Goal: Find contact information: Find contact information

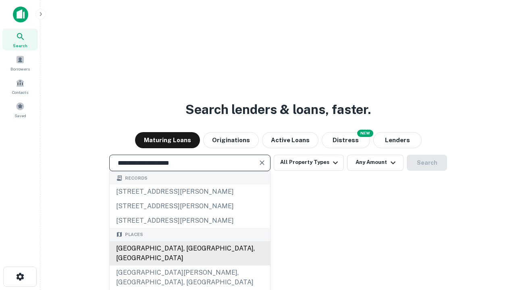
click at [189, 266] on div "Santa Monica, CA, USA" at bounding box center [190, 253] width 160 height 24
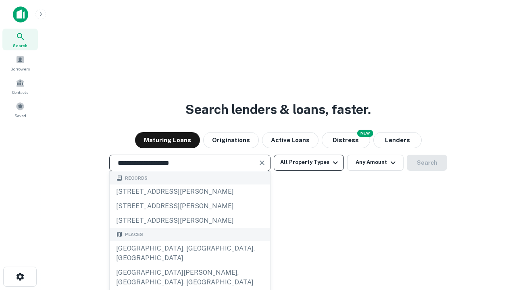
type input "**********"
click at [309, 162] on button "All Property Types" at bounding box center [309, 163] width 70 height 16
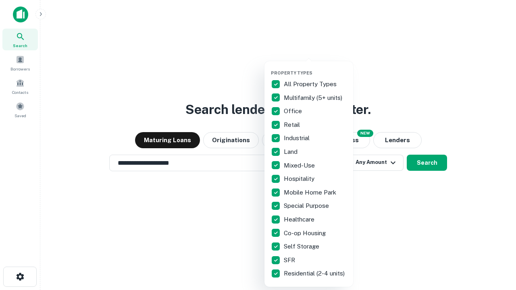
click at [315, 68] on button "button" at bounding box center [315, 68] width 89 height 0
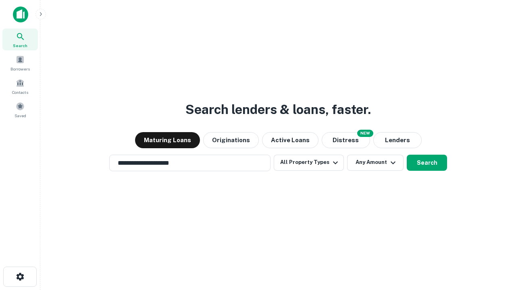
scroll to position [5, 97]
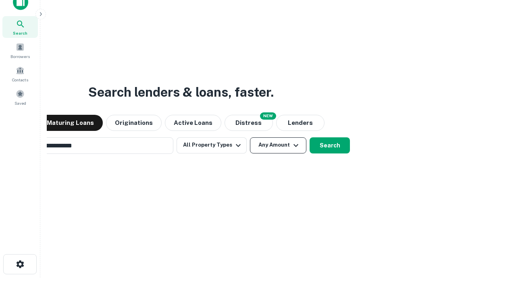
click at [250, 137] on button "Any Amount" at bounding box center [278, 145] width 56 height 16
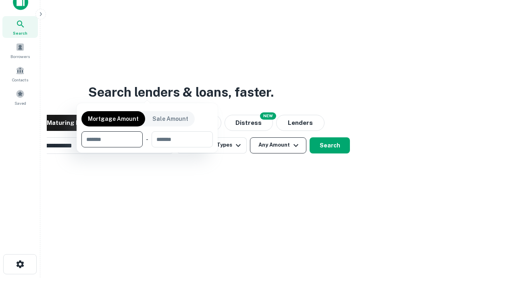
scroll to position [13, 0]
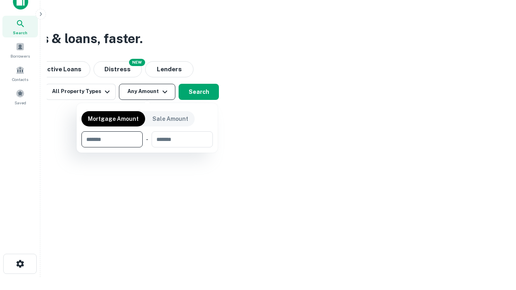
type input "*******"
click at [147, 148] on button "button" at bounding box center [146, 148] width 131 height 0
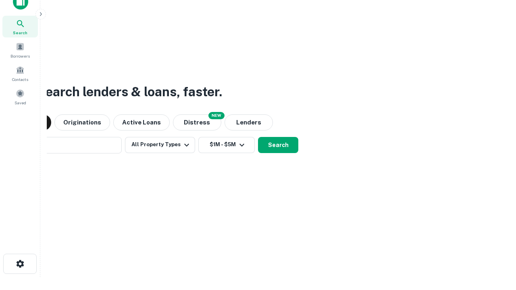
scroll to position [12, 0]
click at [258, 137] on button "Search" at bounding box center [278, 145] width 40 height 16
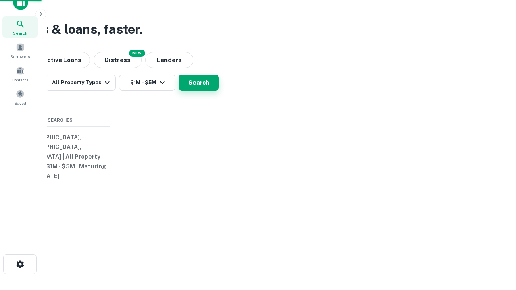
scroll to position [13, 0]
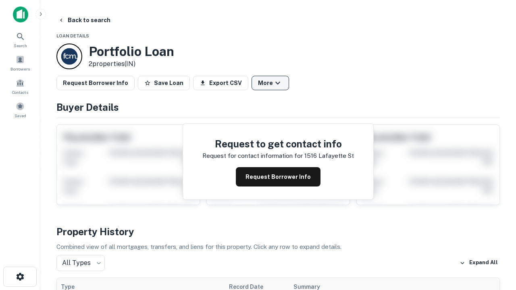
click at [270, 83] on button "More" at bounding box center [270, 83] width 37 height 15
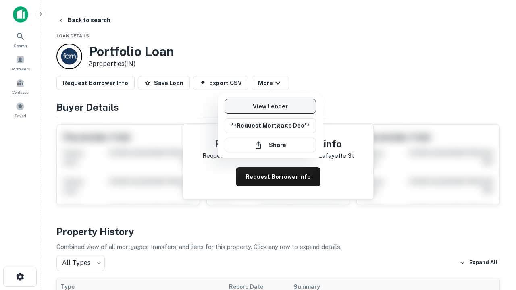
click at [270, 106] on link "View Lender" at bounding box center [269, 106] width 91 height 15
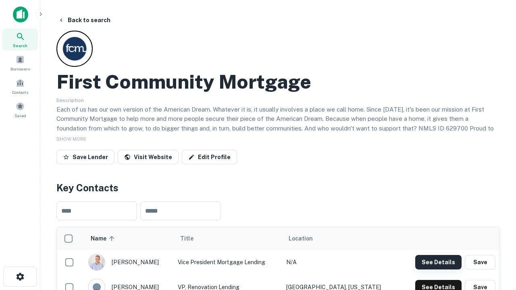
click at [438, 262] on button "See Details" at bounding box center [438, 262] width 46 height 15
click at [20, 277] on icon "button" at bounding box center [20, 277] width 10 height 10
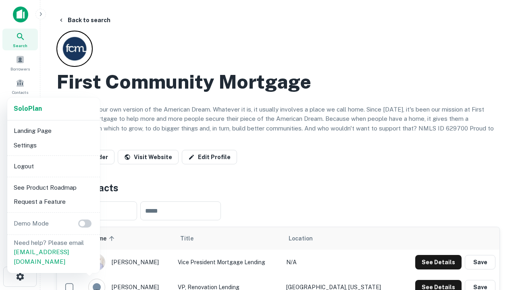
click at [53, 166] on li "Logout" at bounding box center [53, 166] width 86 height 15
